Goal: Find specific page/section: Find specific page/section

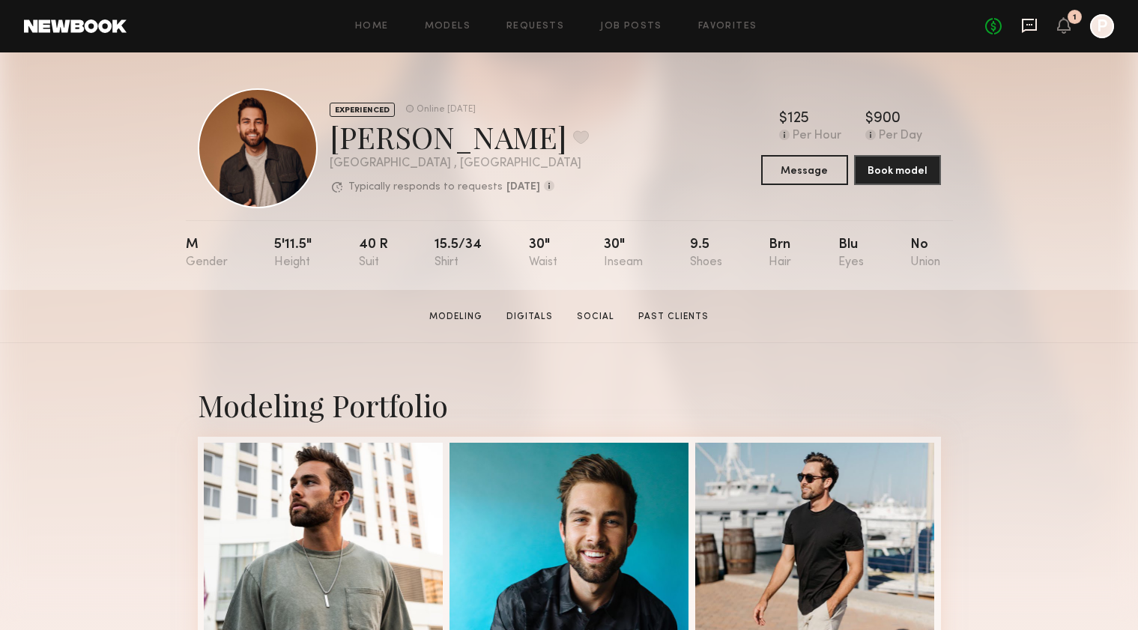
click at [1027, 26] on icon at bounding box center [1029, 25] width 16 height 16
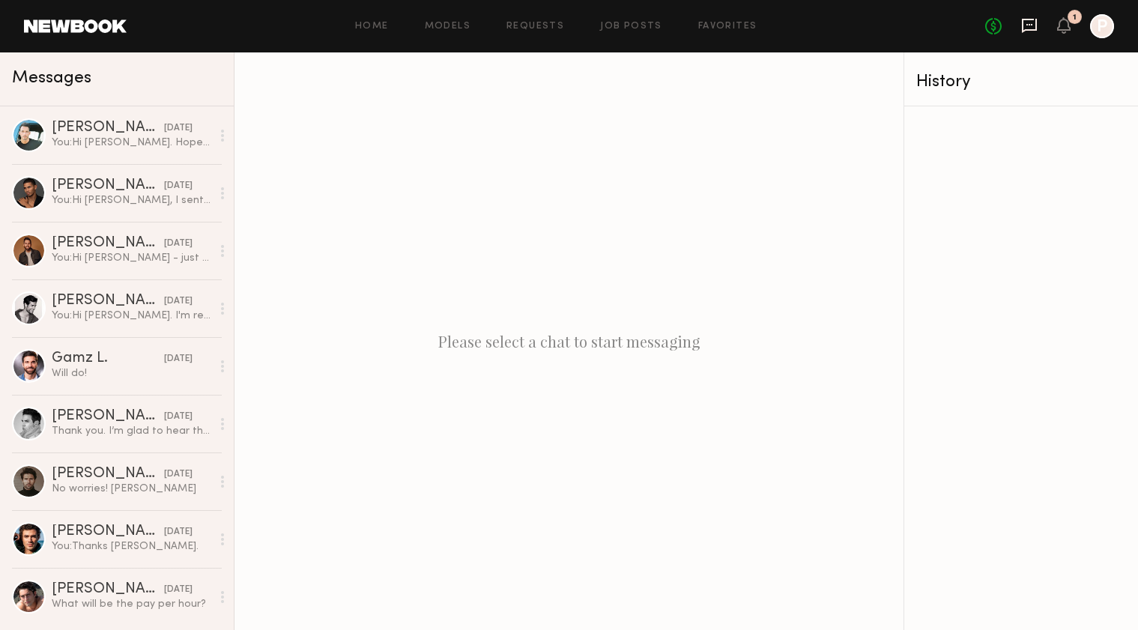
click at [1027, 28] on icon at bounding box center [1029, 25] width 16 height 16
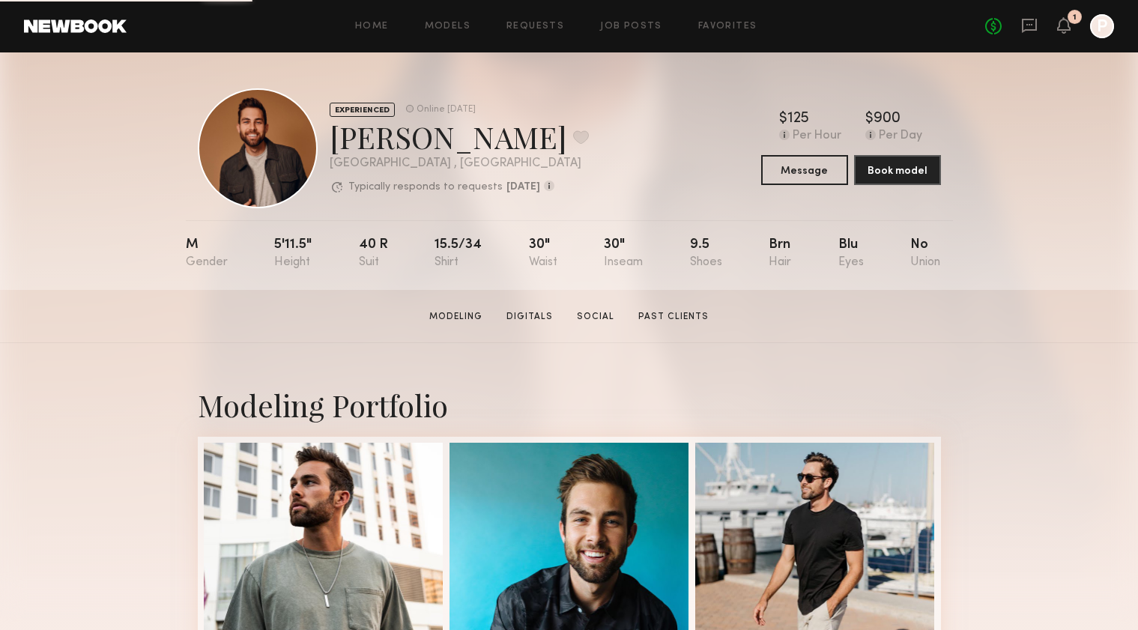
click at [1078, 27] on div "No fees up to $5,000 1 P" at bounding box center [1049, 26] width 129 height 24
click at [1068, 28] on icon at bounding box center [1064, 24] width 12 height 10
